Goal: Information Seeking & Learning: Learn about a topic

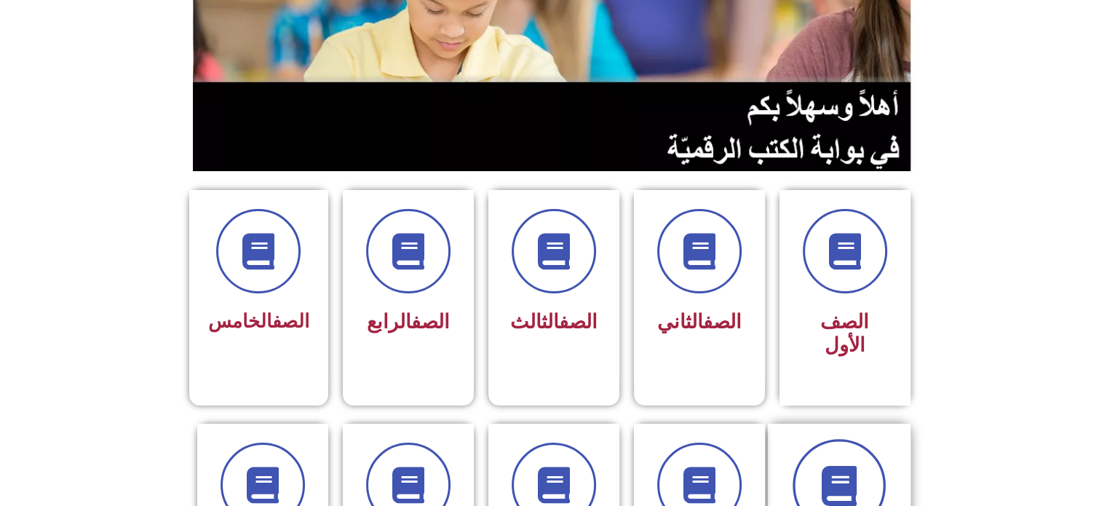
scroll to position [291, 0]
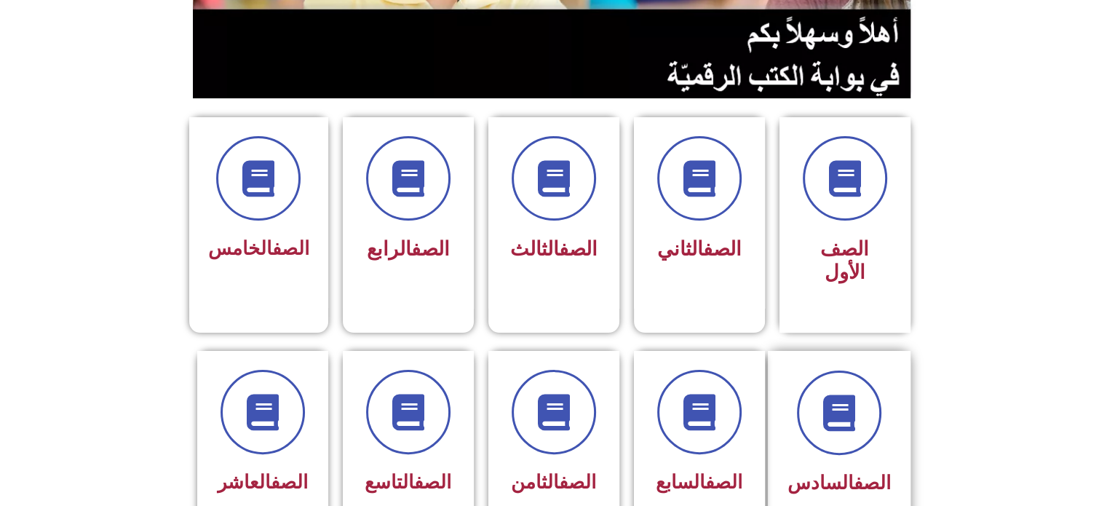
click at [832, 472] on span "الصف السادس" at bounding box center [838, 483] width 103 height 22
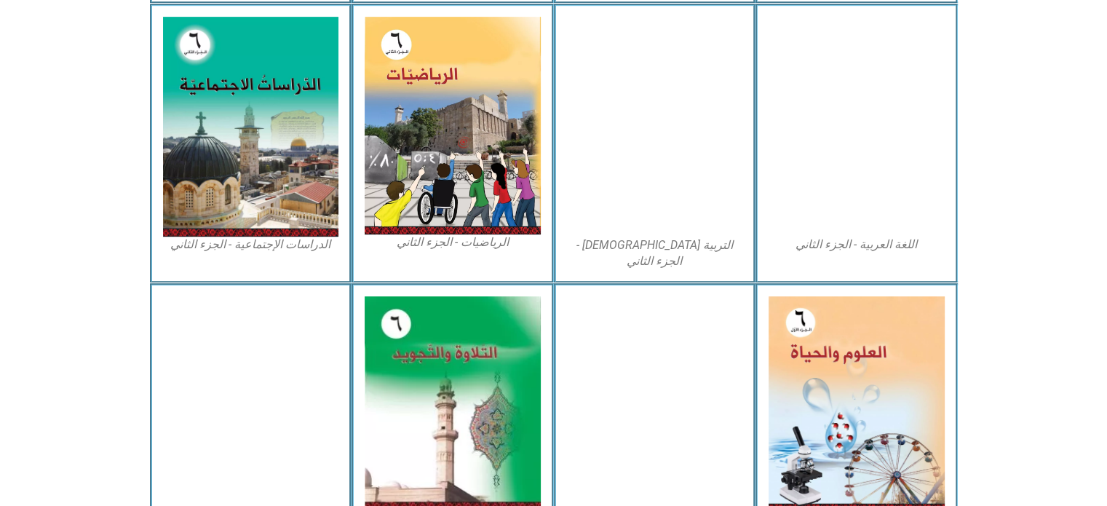
scroll to position [792, 0]
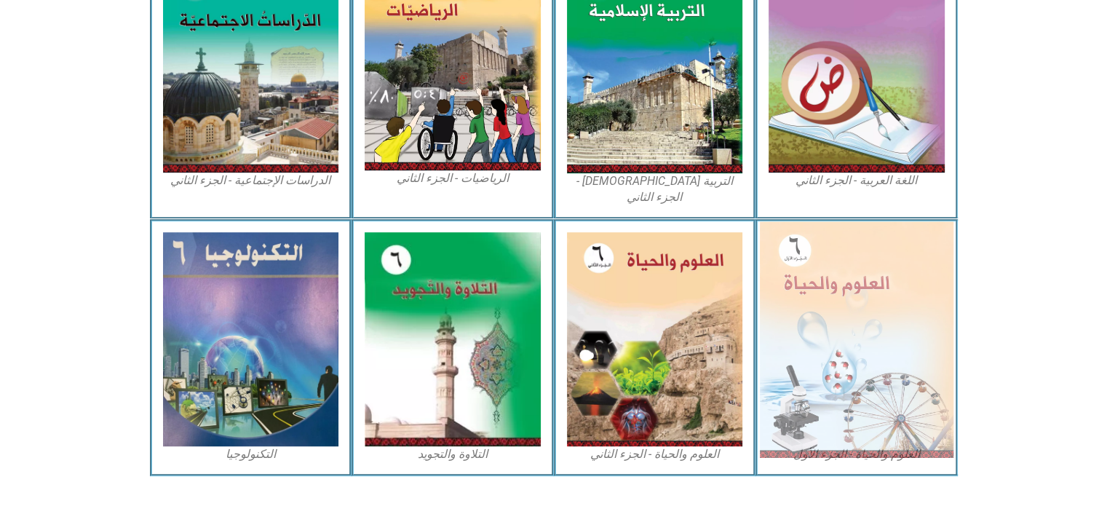
click at [817, 335] on img at bounding box center [857, 339] width 194 height 236
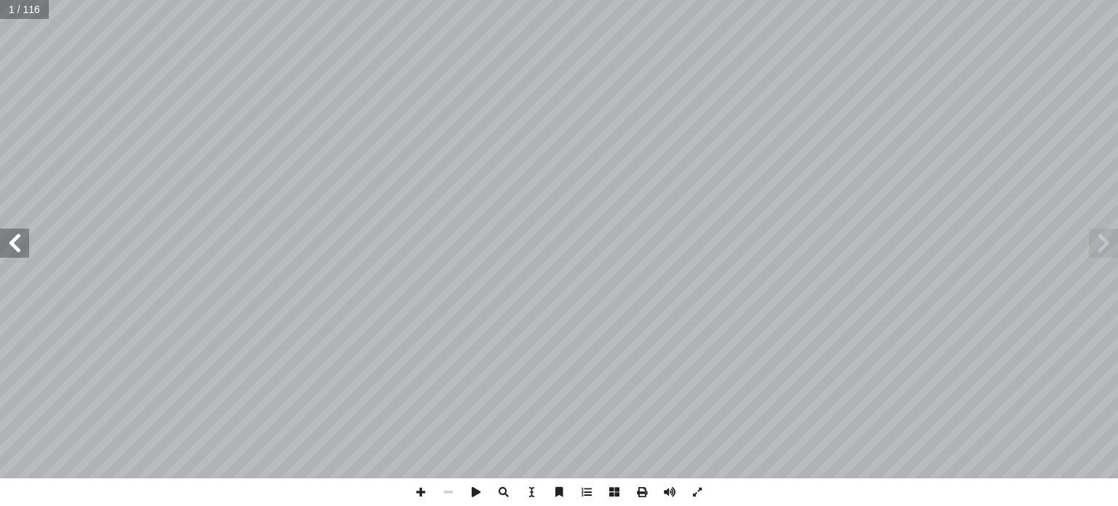
click at [0, 235] on span at bounding box center [14, 242] width 29 height 29
click at [2, 234] on span at bounding box center [14, 242] width 29 height 29
click at [9, 232] on span at bounding box center [14, 242] width 29 height 29
click at [9, 234] on span at bounding box center [14, 242] width 29 height 29
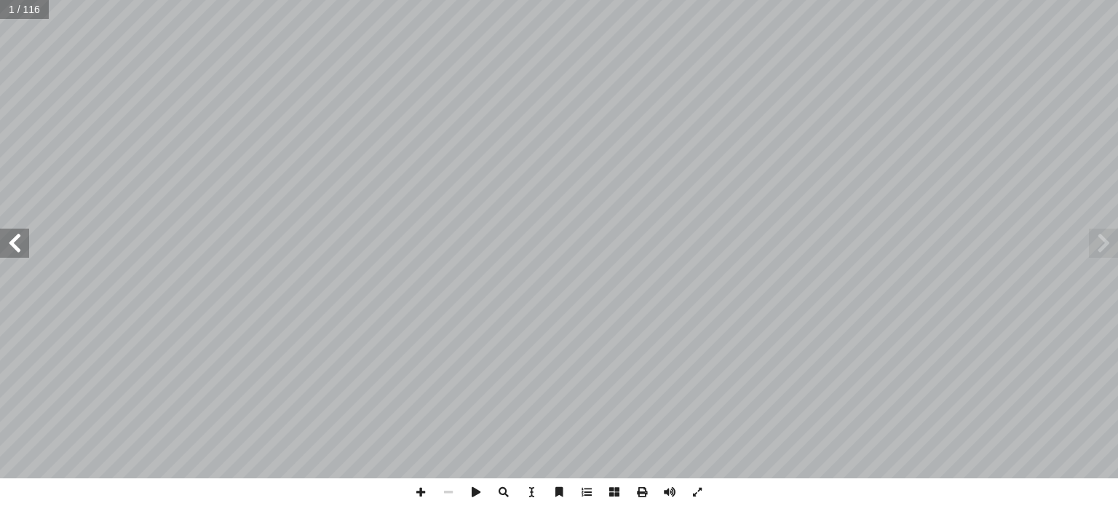
click at [12, 232] on span at bounding box center [14, 242] width 29 height 29
click at [9, 233] on span at bounding box center [14, 242] width 29 height 29
drag, startPoint x: 9, startPoint y: 234, endPoint x: 7, endPoint y: 253, distance: 19.7
click at [9, 231] on span at bounding box center [14, 242] width 29 height 29
click at [11, 250] on span at bounding box center [14, 242] width 29 height 29
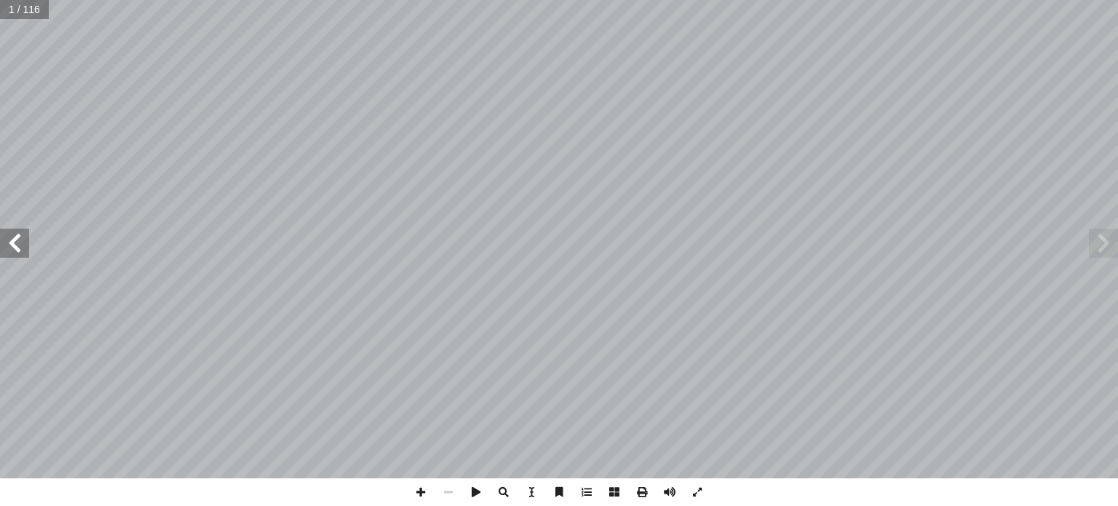
click at [4, 255] on span at bounding box center [14, 242] width 29 height 29
click at [9, 238] on span at bounding box center [14, 242] width 29 height 29
click at [0, 237] on span at bounding box center [14, 242] width 29 height 29
click at [17, 245] on span at bounding box center [14, 242] width 29 height 29
click at [0, 0] on html "الصفحة الرئيسية الصف الأول الصف الثاني الصف الثالث الصف الرابع الصف الخامس الصف…" at bounding box center [559, 66] width 1118 height 132
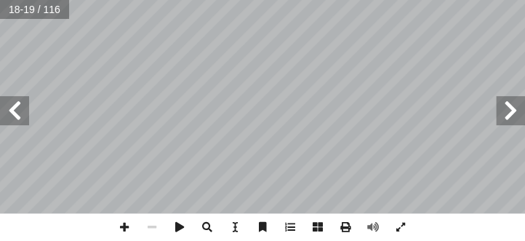
click at [50, 0] on html "الصفحة الرئيسية الصف الأول الصف الثاني الصف الثالث الصف الرابع الصف الخامس الصف…" at bounding box center [262, 49] width 525 height 98
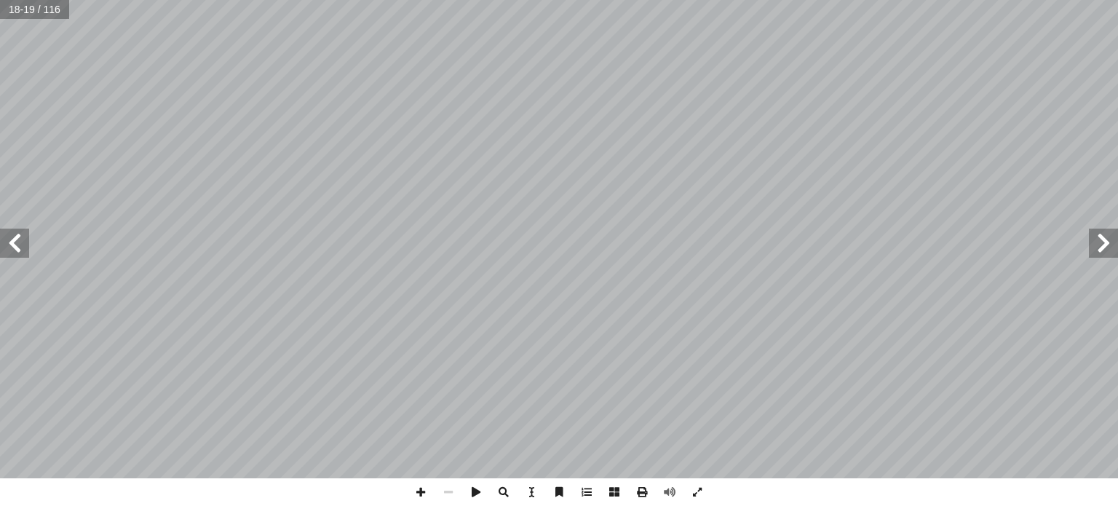
drag, startPoint x: 24, startPoint y: 235, endPoint x: 14, endPoint y: 239, distance: 10.8
click at [18, 237] on span at bounding box center [14, 242] width 29 height 29
click at [1102, 234] on span at bounding box center [1103, 242] width 29 height 29
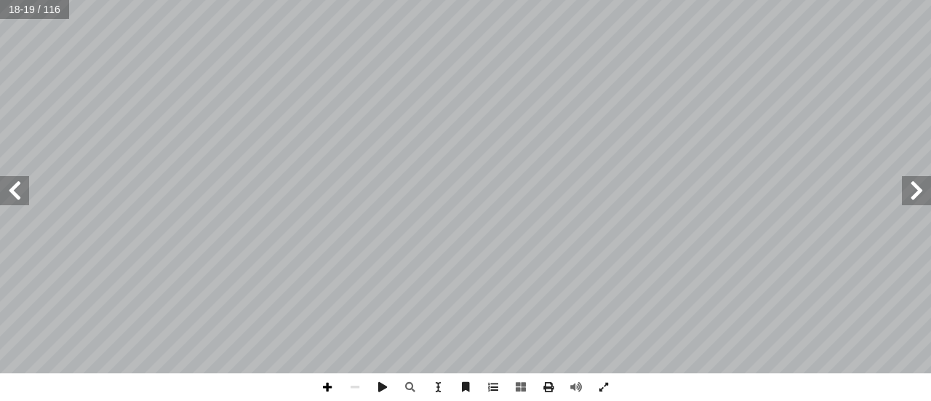
click at [327, 387] on span at bounding box center [328, 387] width 28 height 28
click at [464, 132] on html "الصفحة الرئيسية الصف الأول الصف الثاني الصف الثالث الصف الرابع الصف الخامس الصف…" at bounding box center [465, 66] width 931 height 132
click at [916, 193] on span at bounding box center [916, 190] width 29 height 29
click at [17, 192] on span at bounding box center [14, 190] width 29 height 29
